Goal: Ask a question

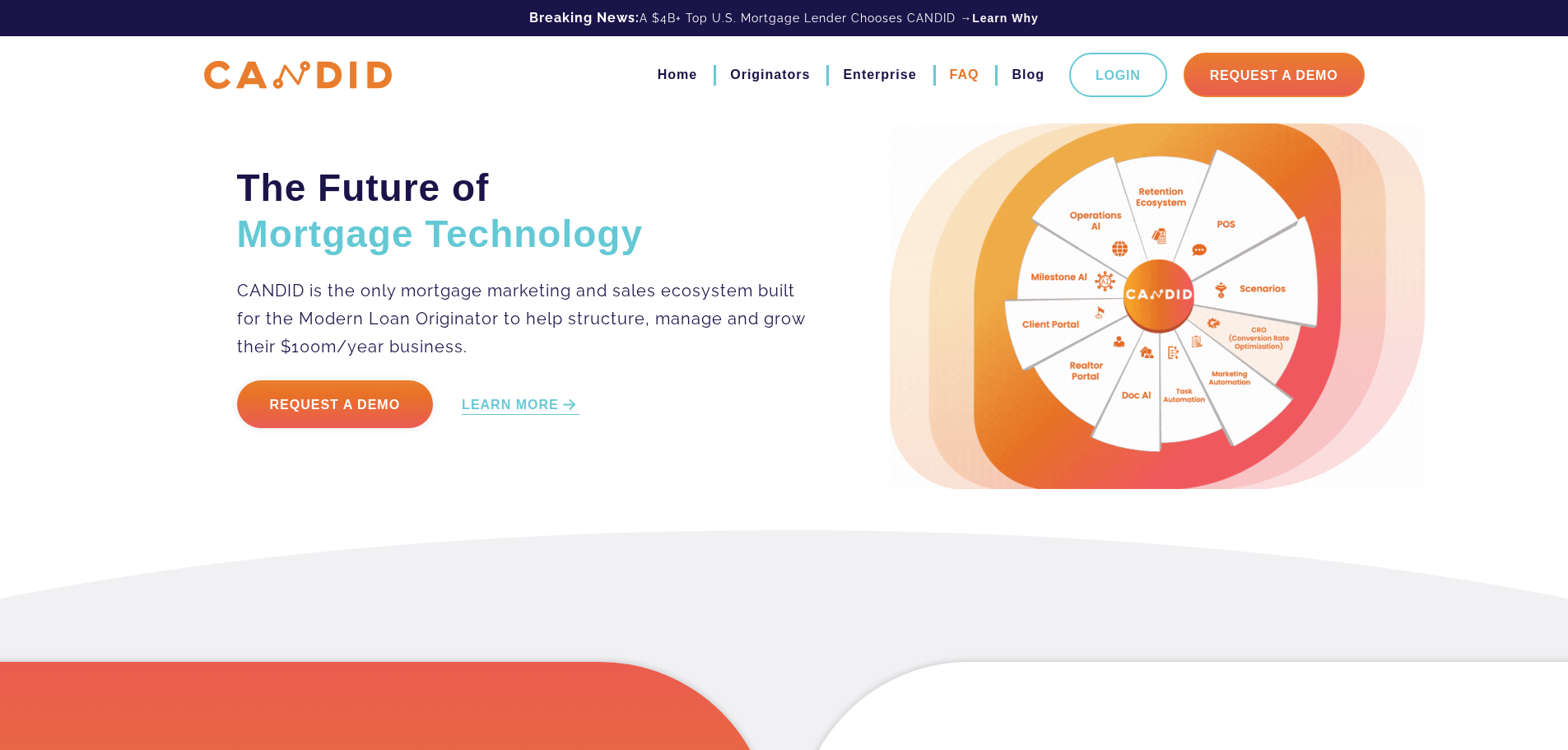
click at [950, 81] on link "FAQ" at bounding box center [965, 75] width 30 height 28
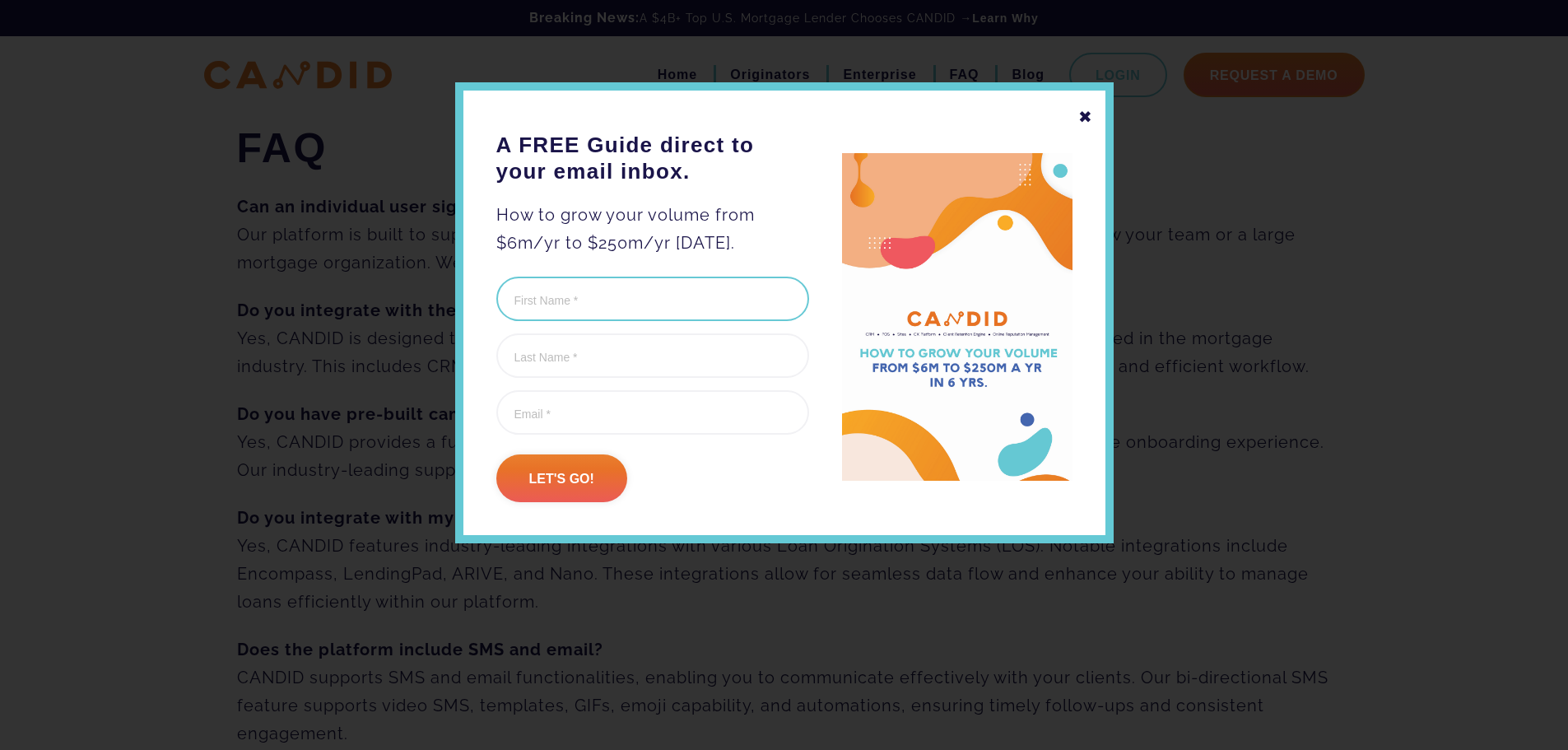
click at [626, 307] on input "First Name (Required)" at bounding box center [652, 299] width 312 height 44
type input "[PERSON_NAME]"
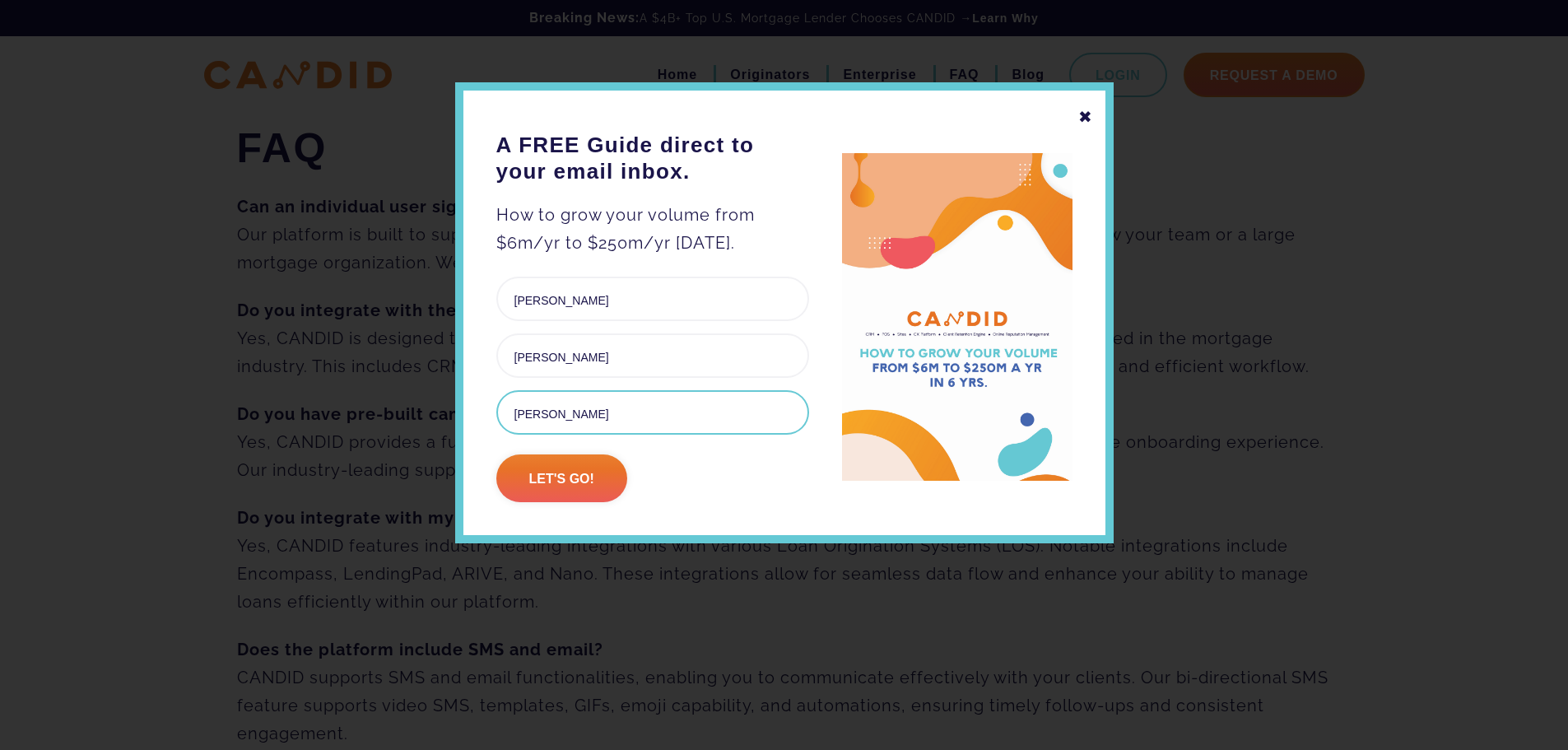
type input "[PERSON_NAME][EMAIL_ADDRESS][PERSON_NAME][DOMAIN_NAME]"
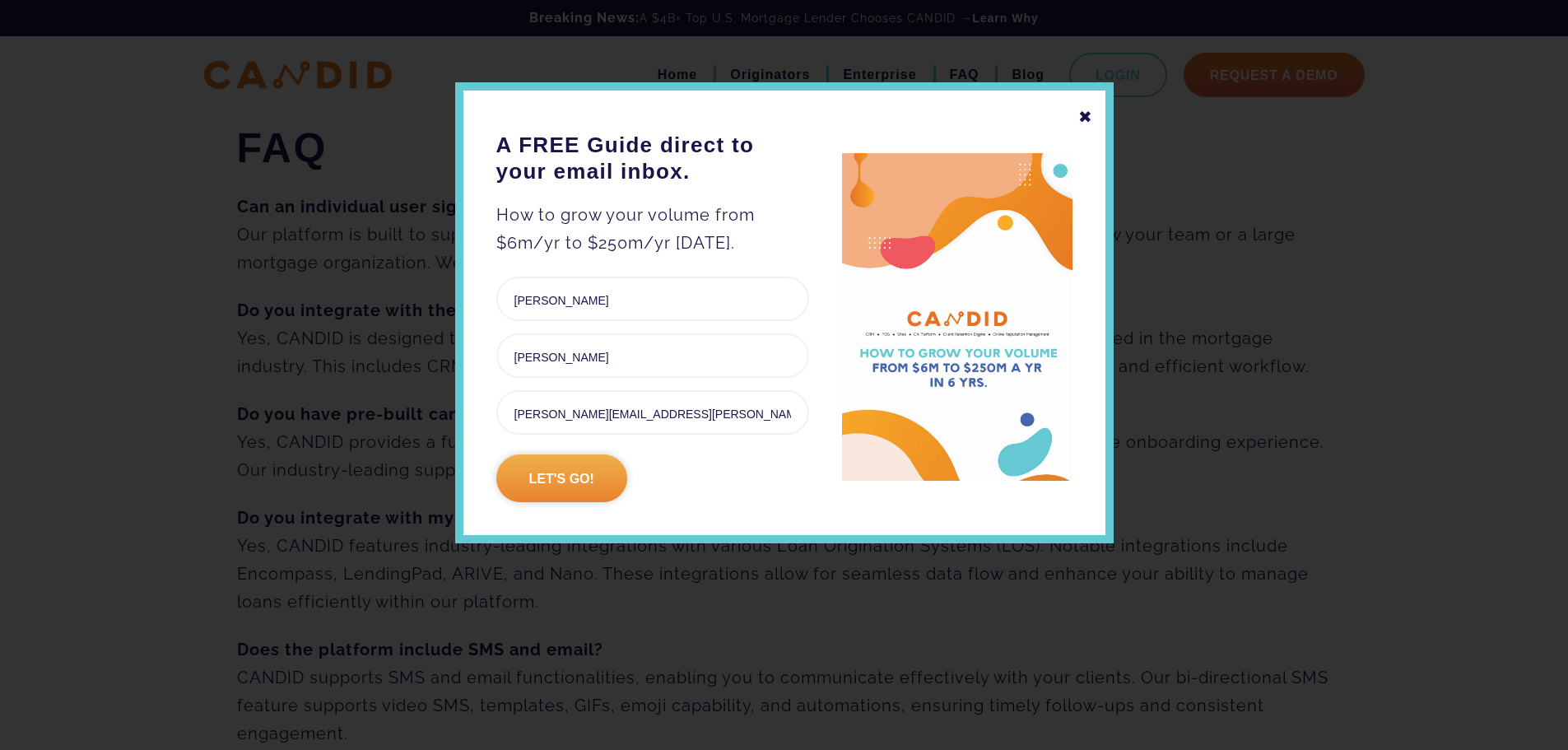
click at [553, 487] on input "Let's go!" at bounding box center [562, 478] width 131 height 47
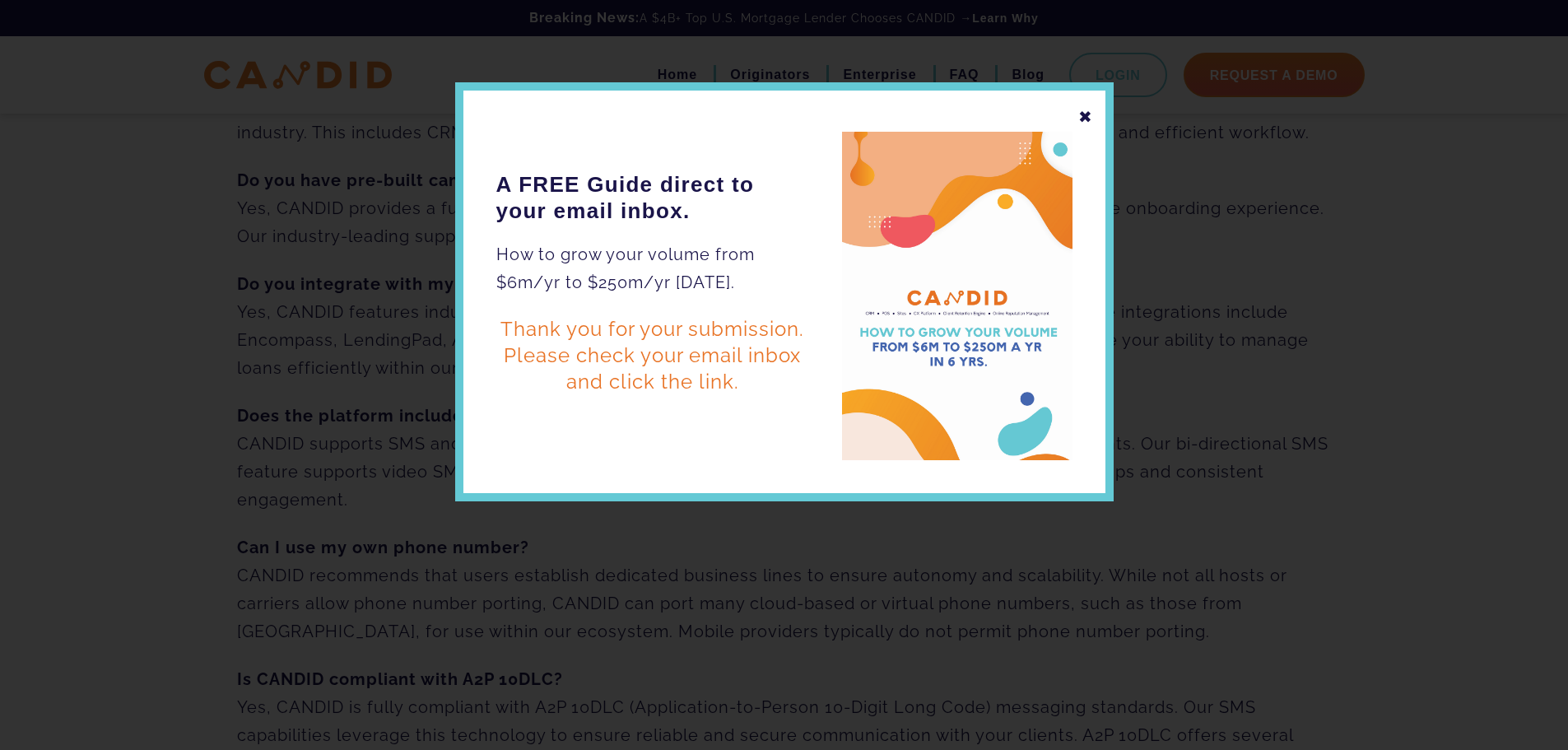
click at [1086, 111] on div "✖" at bounding box center [1085, 116] width 15 height 28
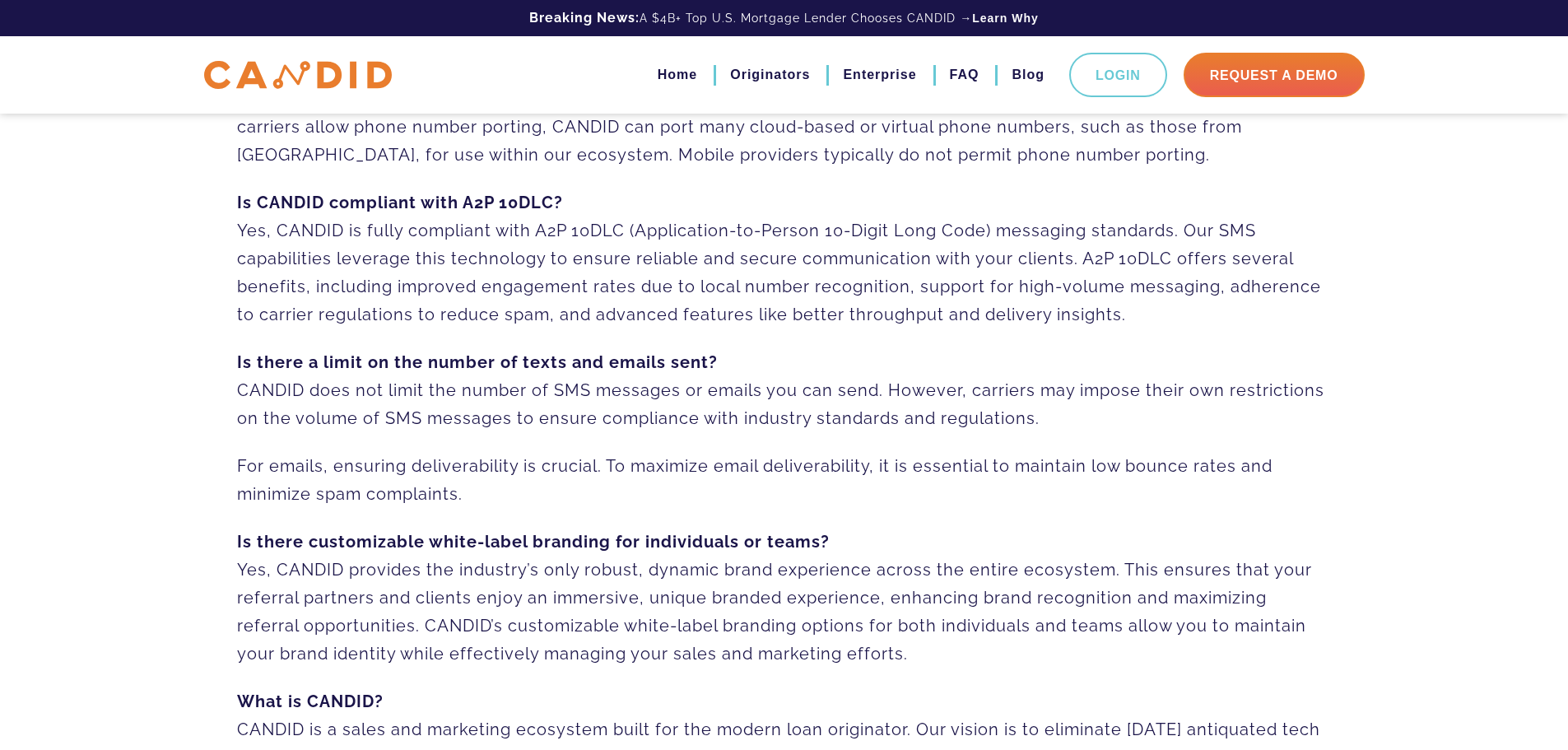
scroll to position [727, 0]
